Goal: Download file/media

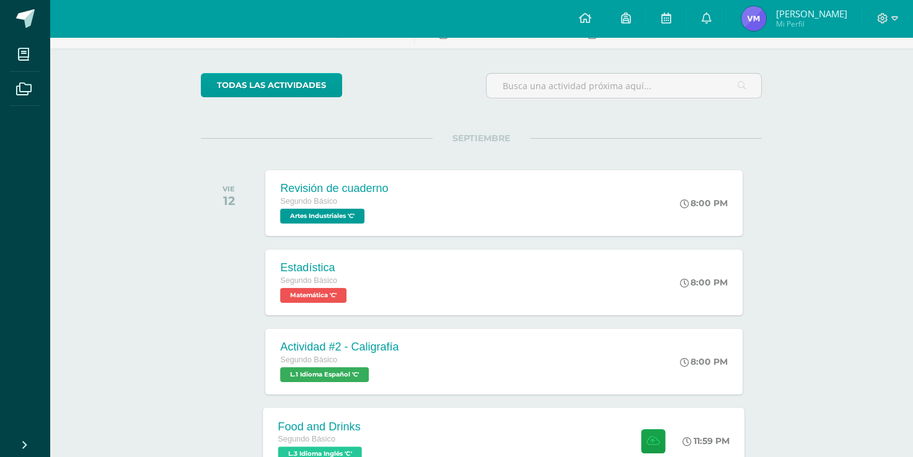
scroll to position [186, 0]
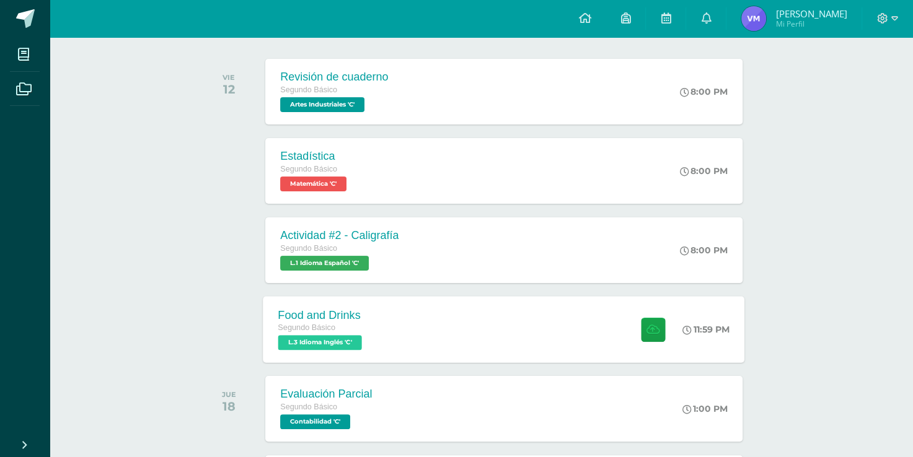
click at [516, 319] on div "Food and Drinks Segundo Básico L.3 Idioma Inglés 'C' 11:59 PM Food and Drinks L…" at bounding box center [504, 329] width 482 height 66
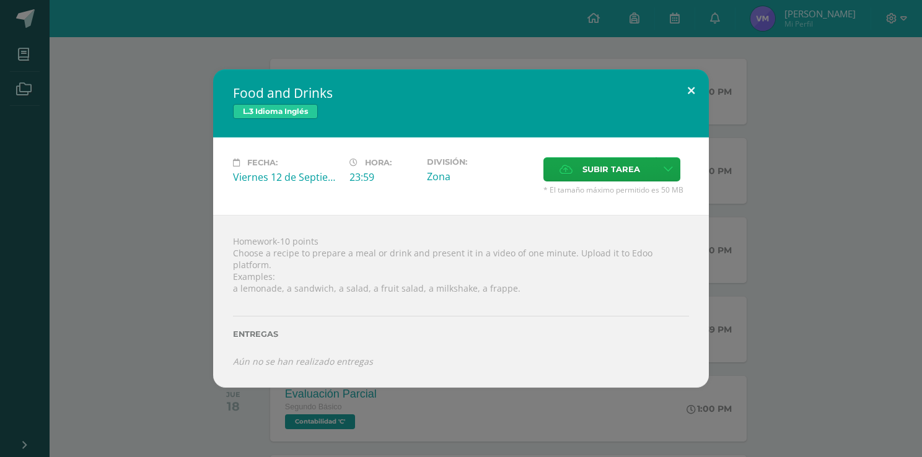
click at [689, 101] on button at bounding box center [691, 90] width 35 height 42
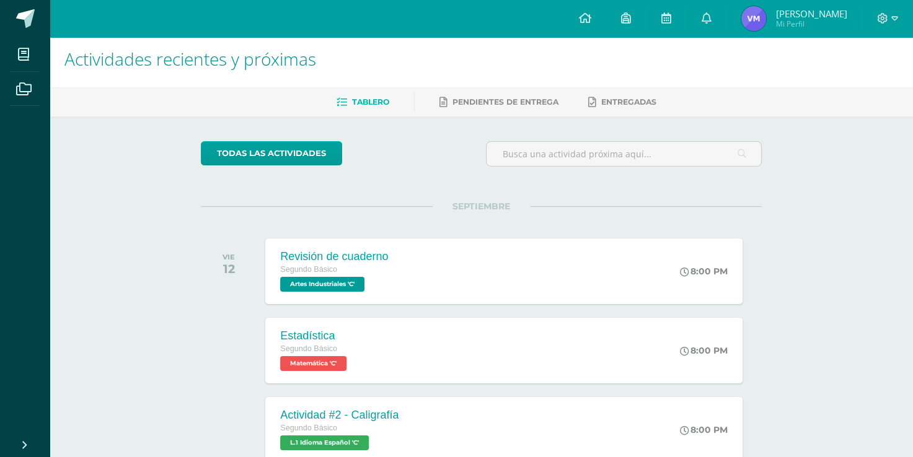
scroll to position [0, 0]
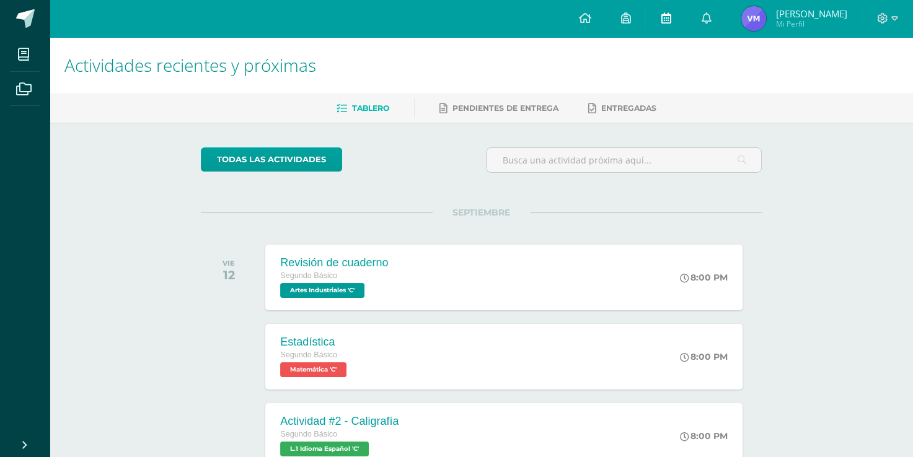
click at [679, 27] on link at bounding box center [666, 18] width 40 height 37
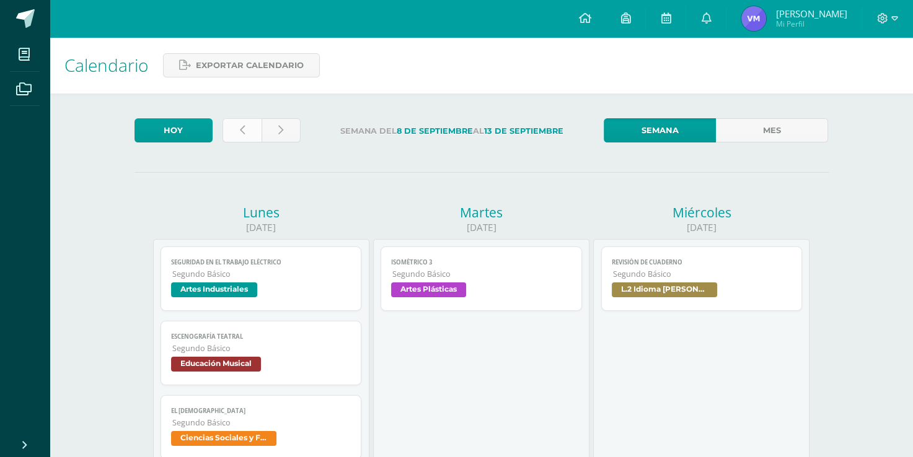
click at [233, 125] on link at bounding box center [242, 130] width 39 height 24
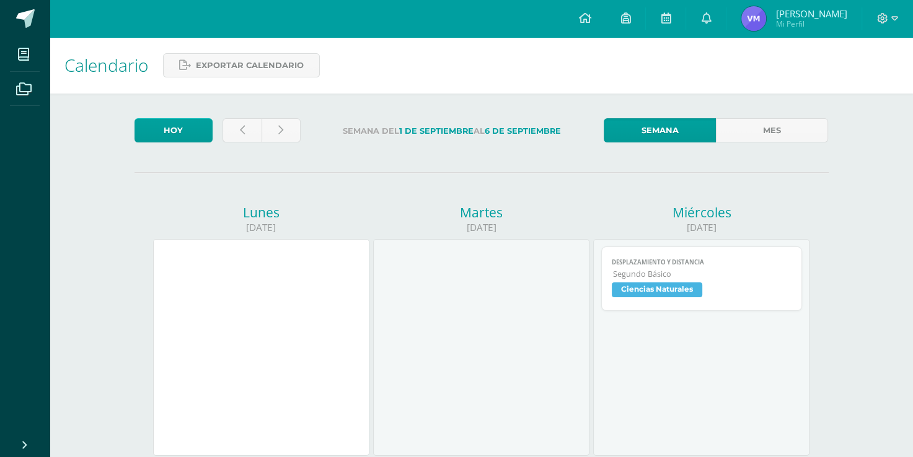
click at [239, 146] on div at bounding box center [262, 132] width 88 height 29
click at [240, 131] on icon at bounding box center [242, 130] width 5 height 11
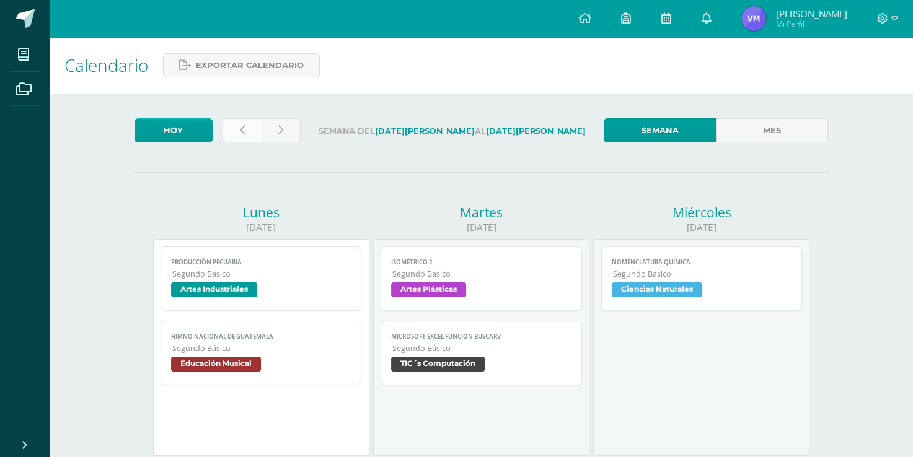
click at [242, 134] on icon at bounding box center [242, 130] width 5 height 11
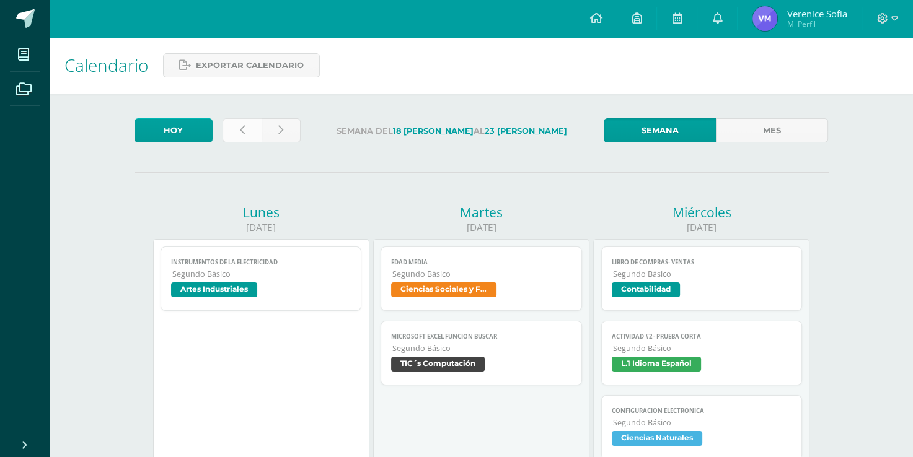
click at [240, 128] on icon at bounding box center [242, 130] width 5 height 11
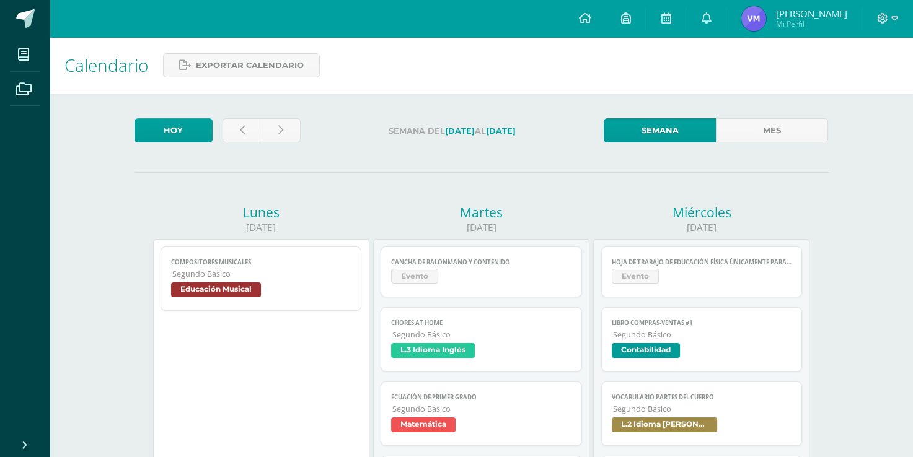
click at [549, 279] on span "Evento" at bounding box center [481, 278] width 180 height 18
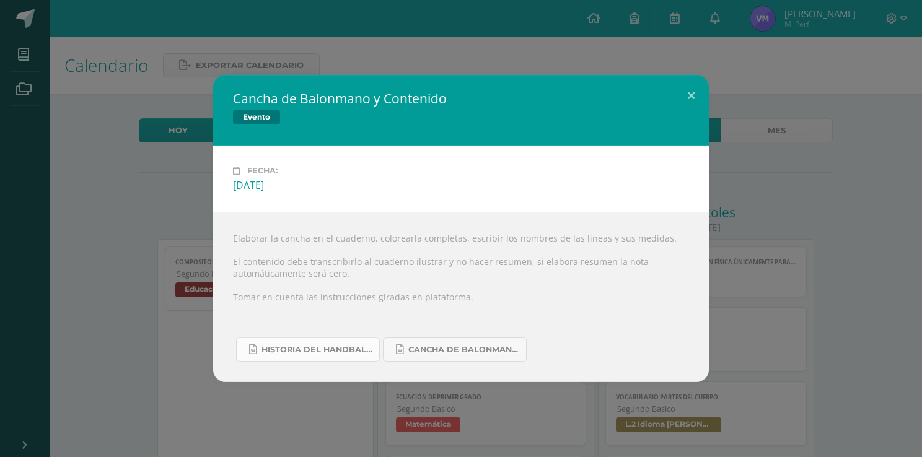
click at [339, 351] on span "Historia del handball.docx" at bounding box center [318, 350] width 112 height 10
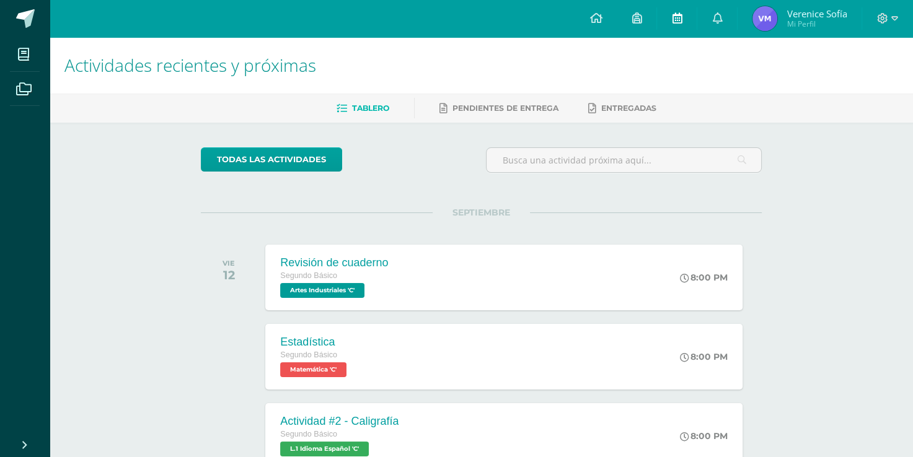
click at [689, 22] on link at bounding box center [677, 18] width 40 height 37
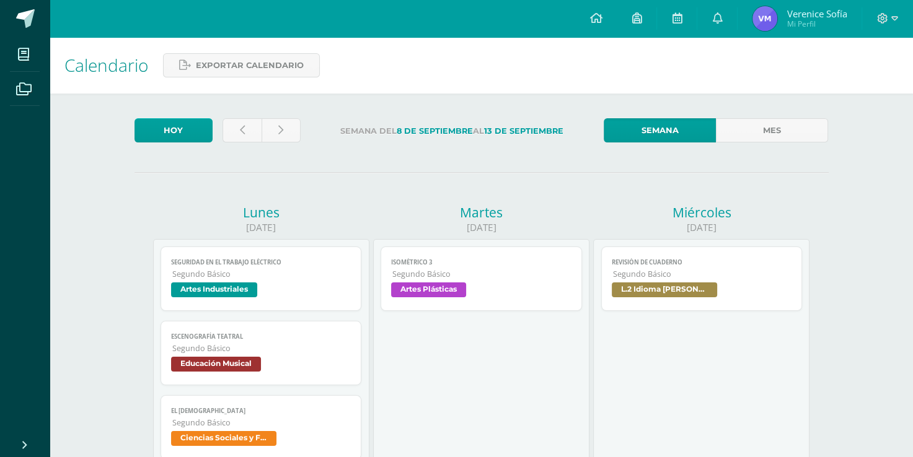
click at [679, 20] on icon at bounding box center [677, 17] width 10 height 11
click at [240, 131] on icon at bounding box center [242, 130] width 5 height 11
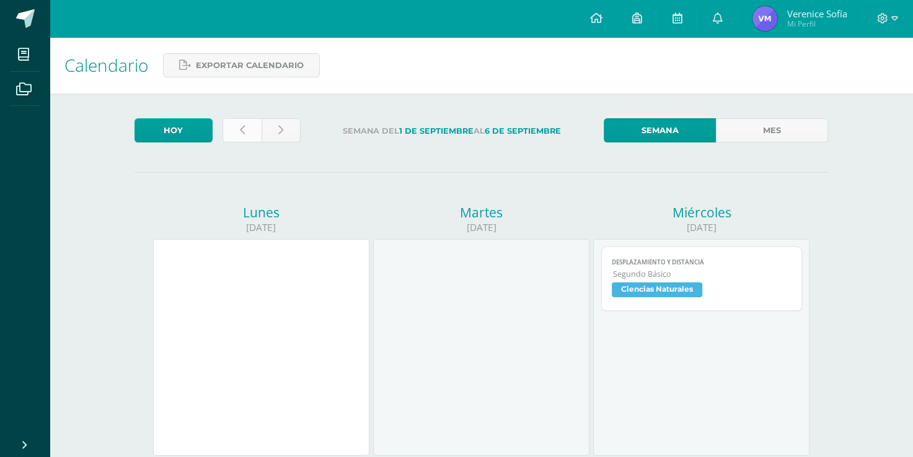
click at [242, 128] on icon at bounding box center [242, 130] width 5 height 11
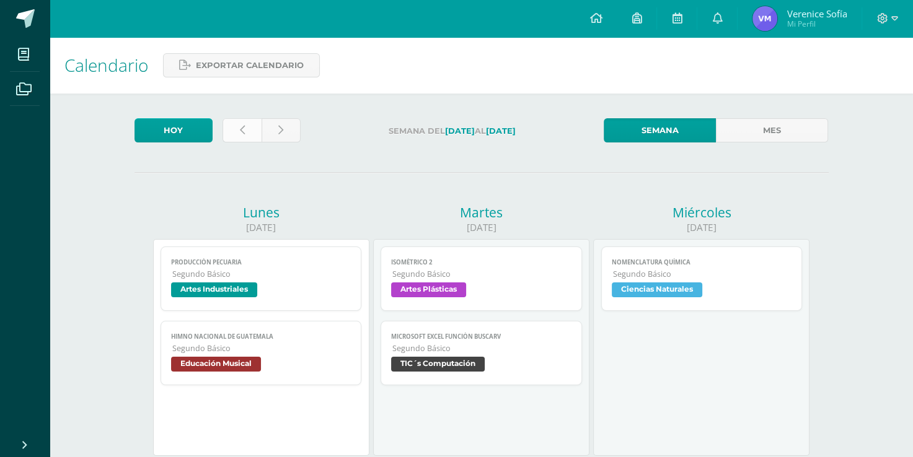
click at [242, 128] on icon at bounding box center [242, 130] width 5 height 11
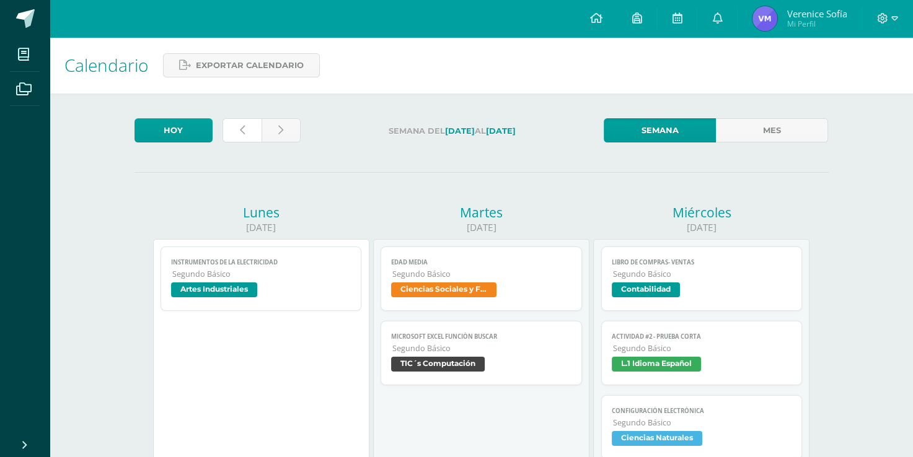
click at [242, 128] on icon at bounding box center [242, 130] width 5 height 11
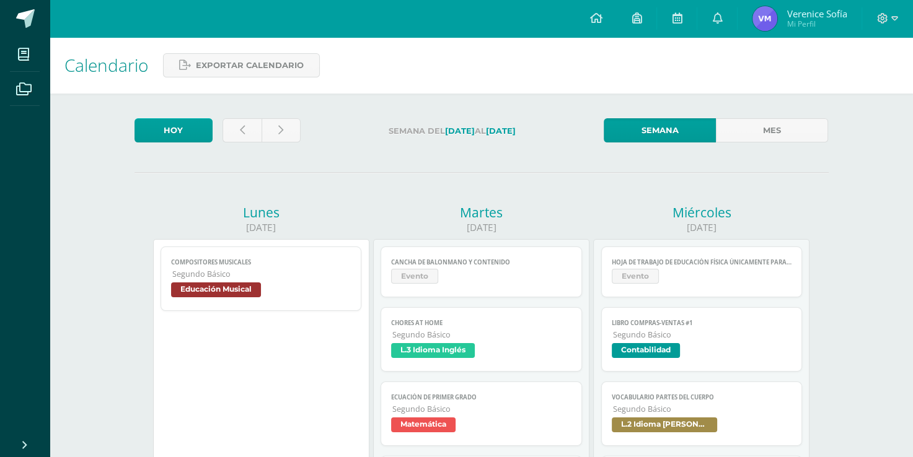
click at [543, 274] on span "Evento" at bounding box center [481, 278] width 180 height 18
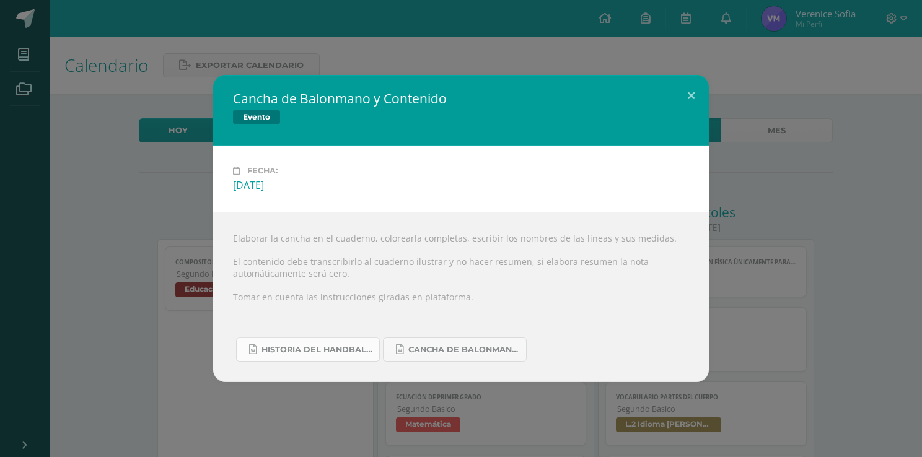
click at [347, 348] on span "Historia del handball.docx" at bounding box center [318, 350] width 112 height 10
